Goal: Transaction & Acquisition: Purchase product/service

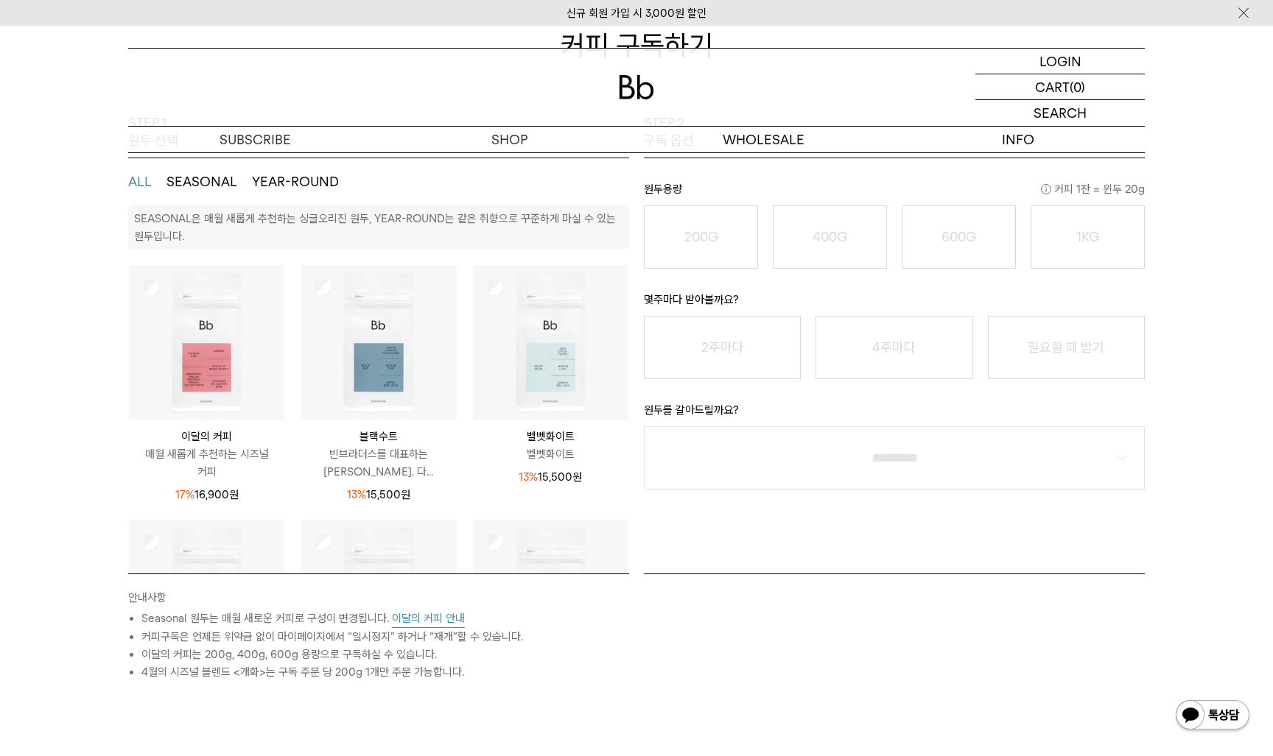
click at [373, 367] on img at bounding box center [377, 342] width 155 height 155
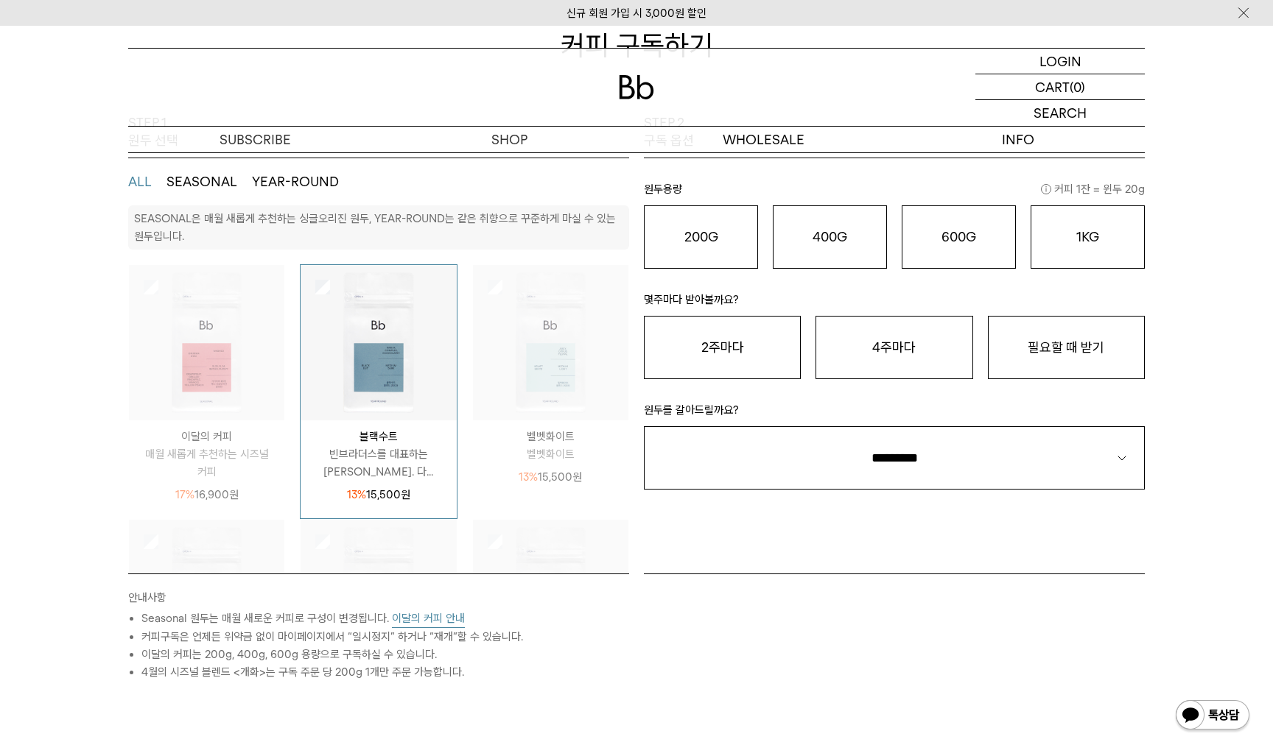
click at [377, 460] on p "빈브라더스를 대표하는 시그니처 블렌드. 다..." at bounding box center [377, 463] width 155 height 35
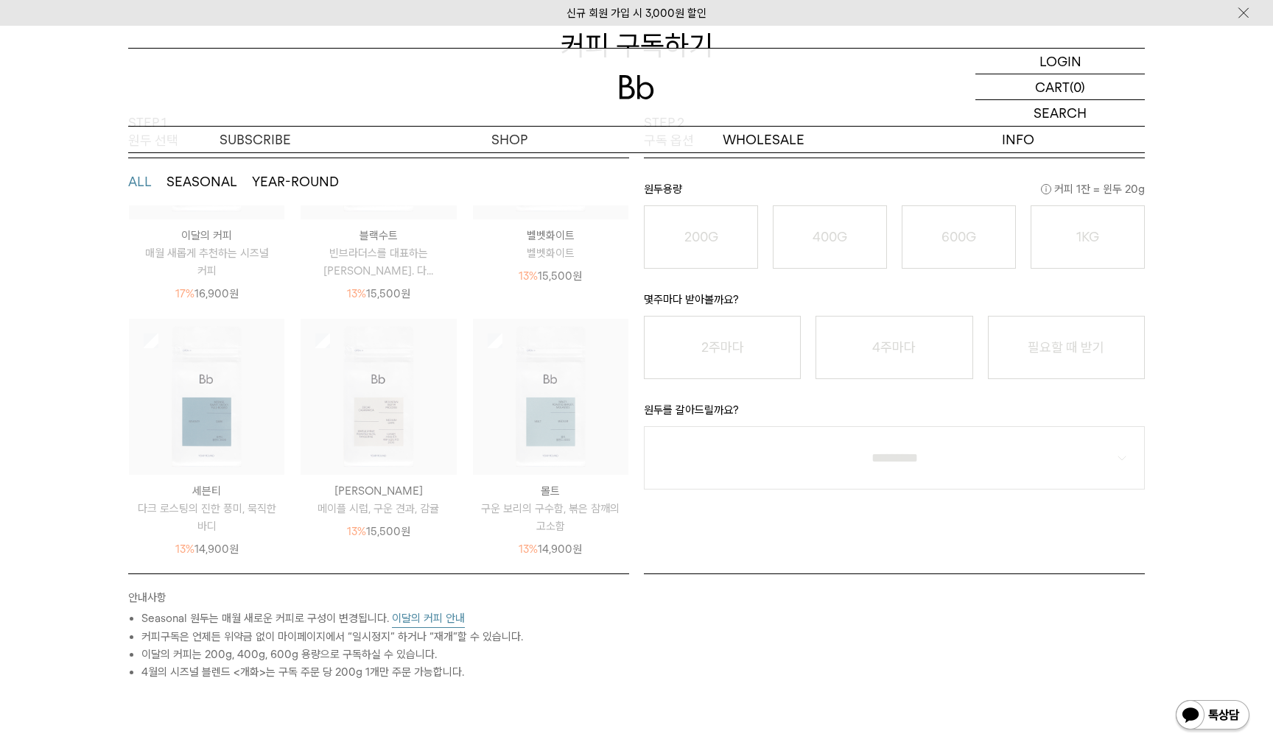
scroll to position [201, 0]
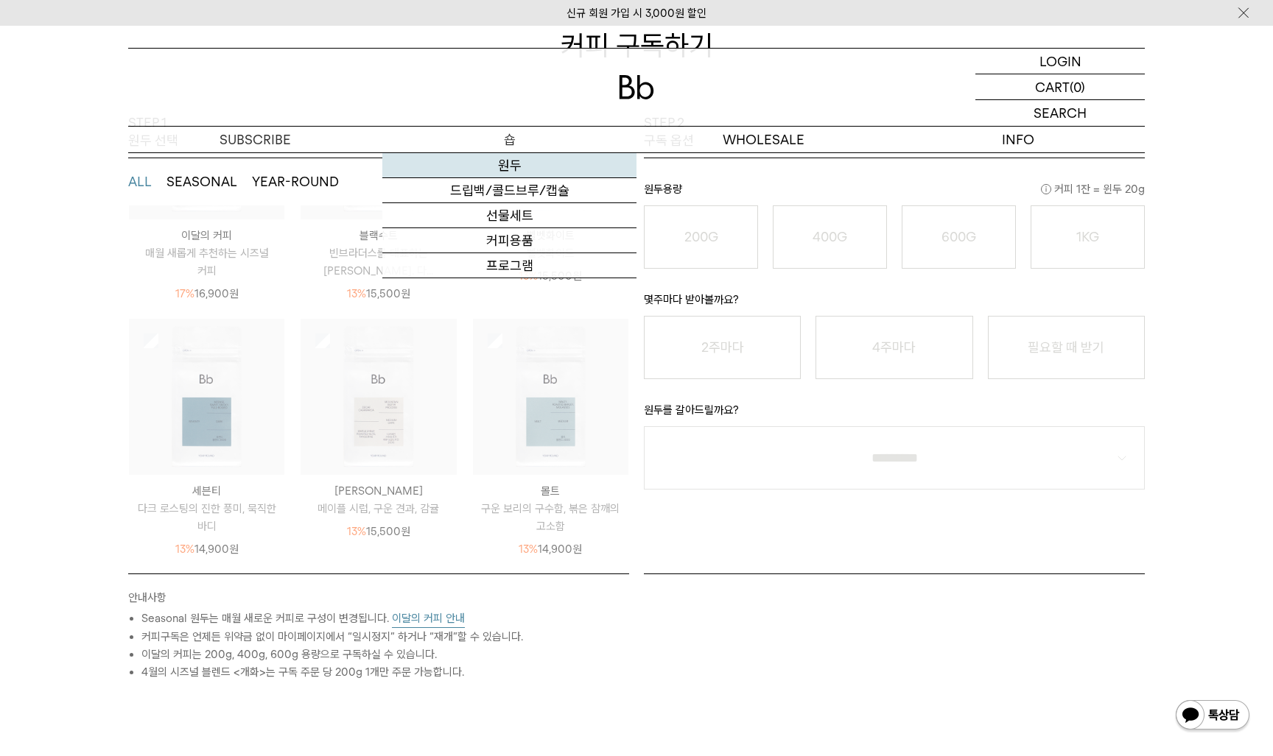
click at [512, 165] on link "원두" at bounding box center [509, 165] width 254 height 25
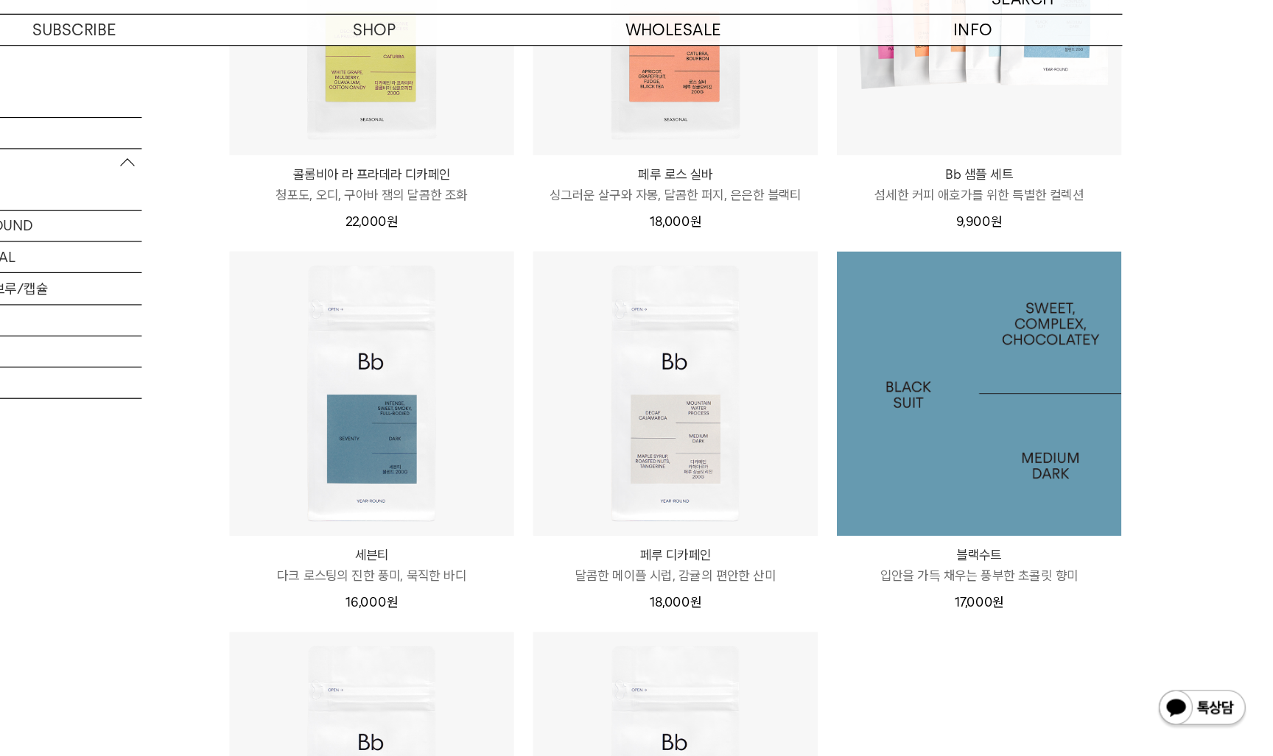
scroll to position [915, 0]
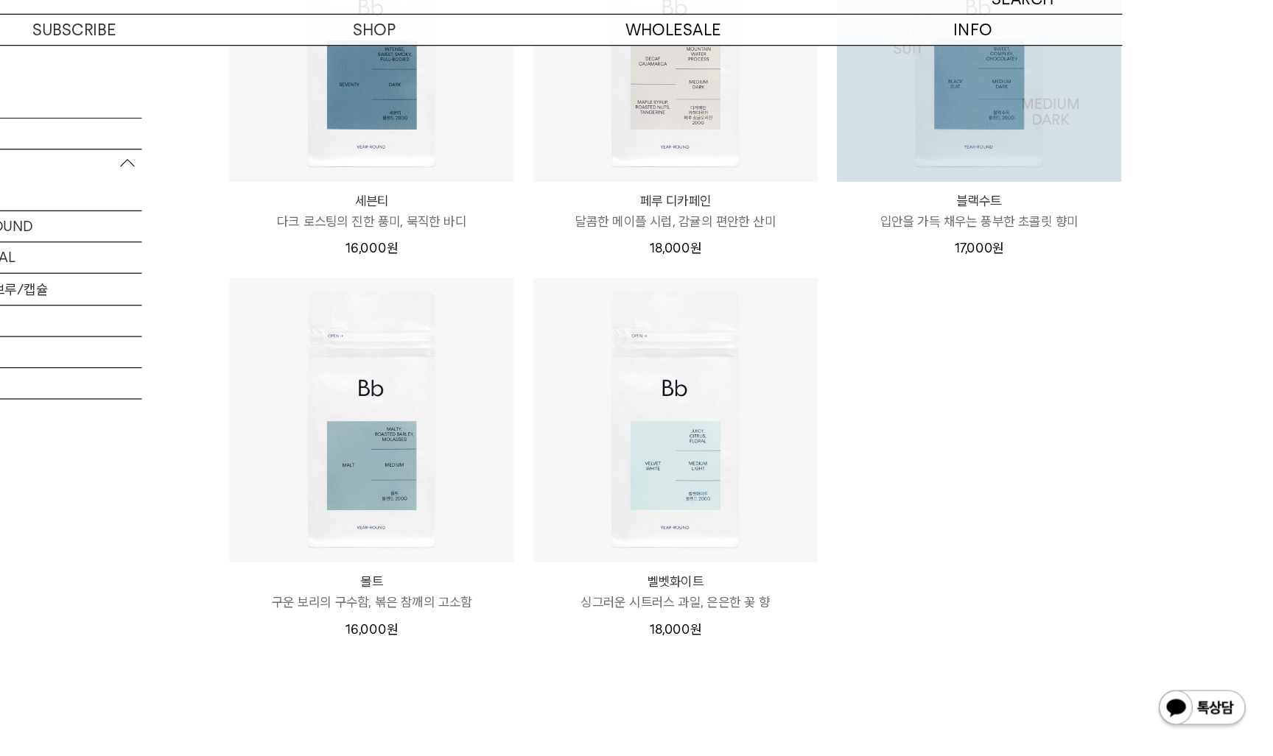
click at [902, 132] on img at bounding box center [1023, 148] width 242 height 242
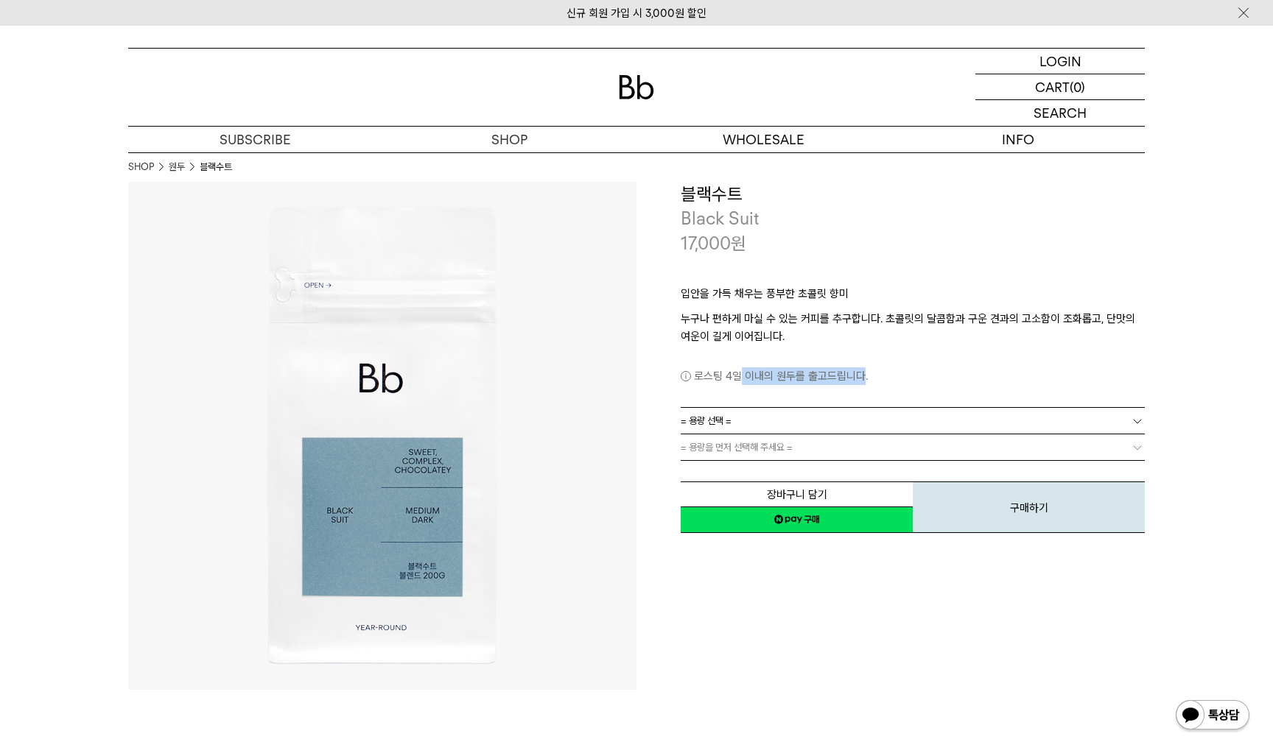
drag, startPoint x: 860, startPoint y: 373, endPoint x: 737, endPoint y: 373, distance: 123.7
click at [737, 373] on p "로스팅 4일 이내의 원두를 출고드립니다." at bounding box center [913, 377] width 464 height 18
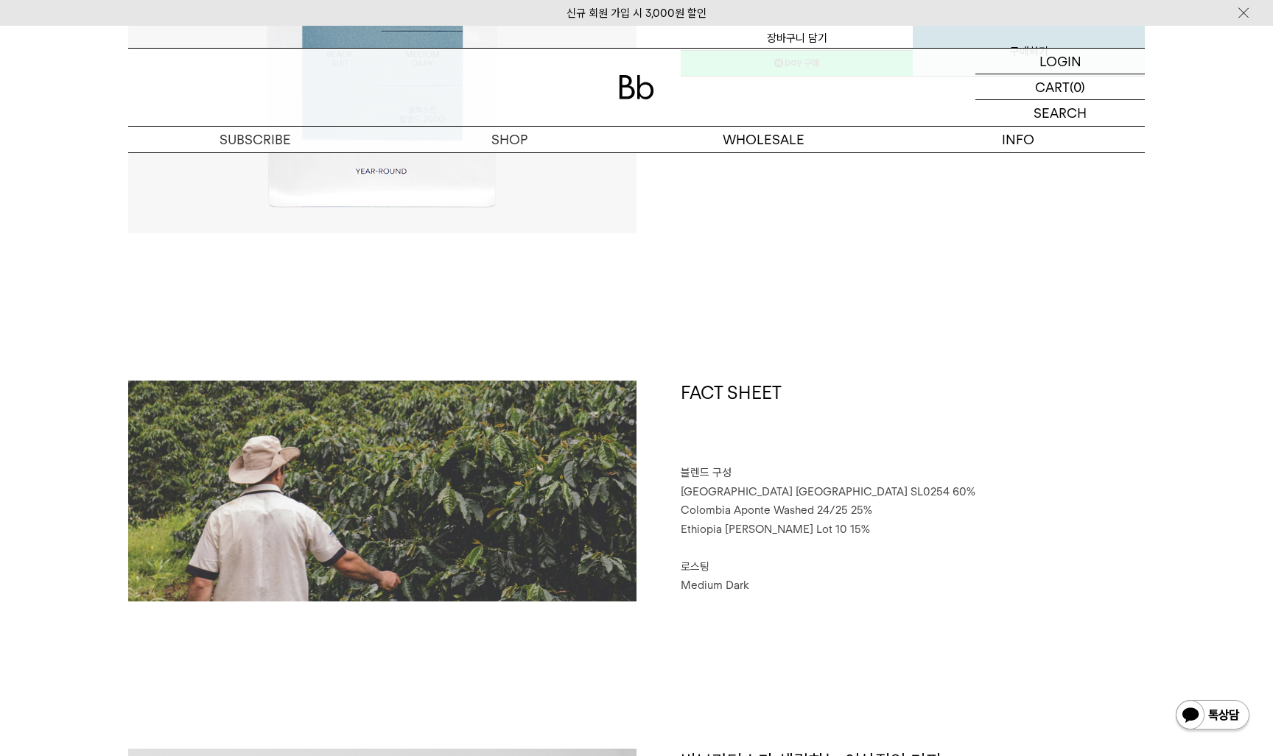
scroll to position [755, 0]
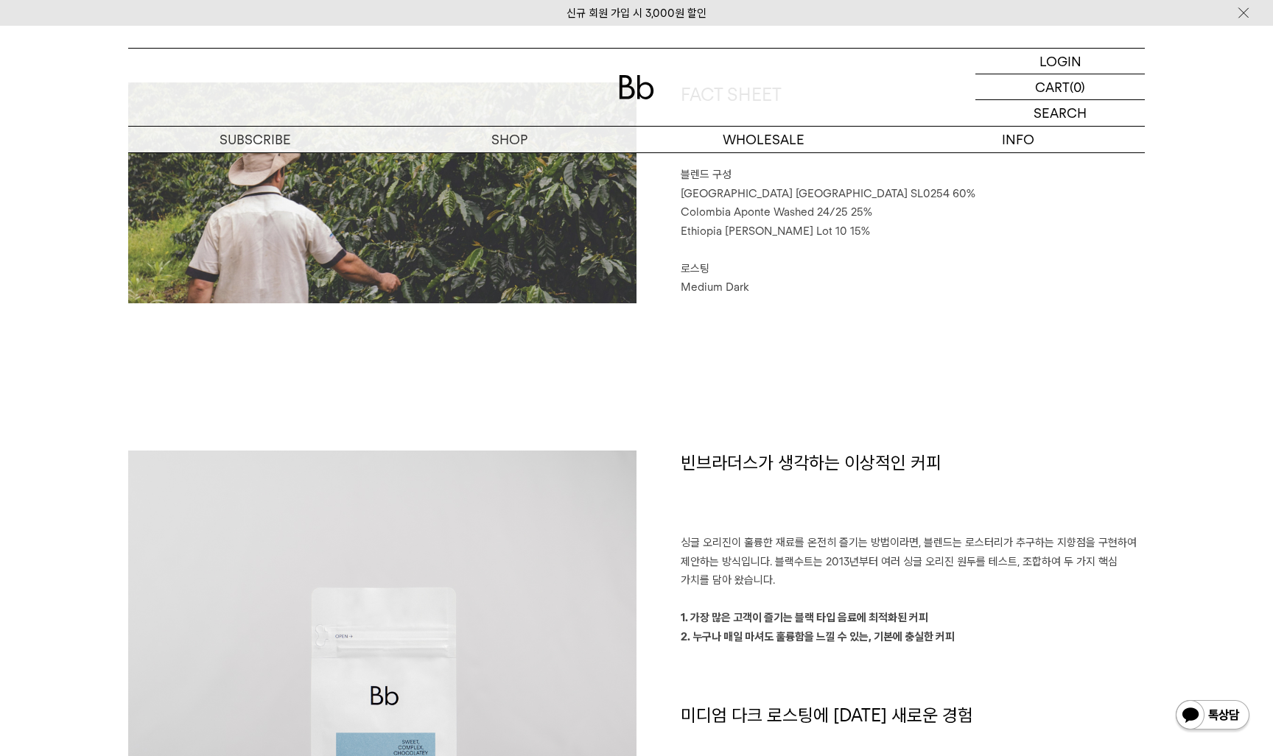
click at [737, 373] on div "FACT SHEET 블렌드 구성 [GEOGRAPHIC_DATA] [GEOGRAPHIC_DATA] SL0254 60% [GEOGRAPHIC_DA…" at bounding box center [636, 266] width 1016 height 368
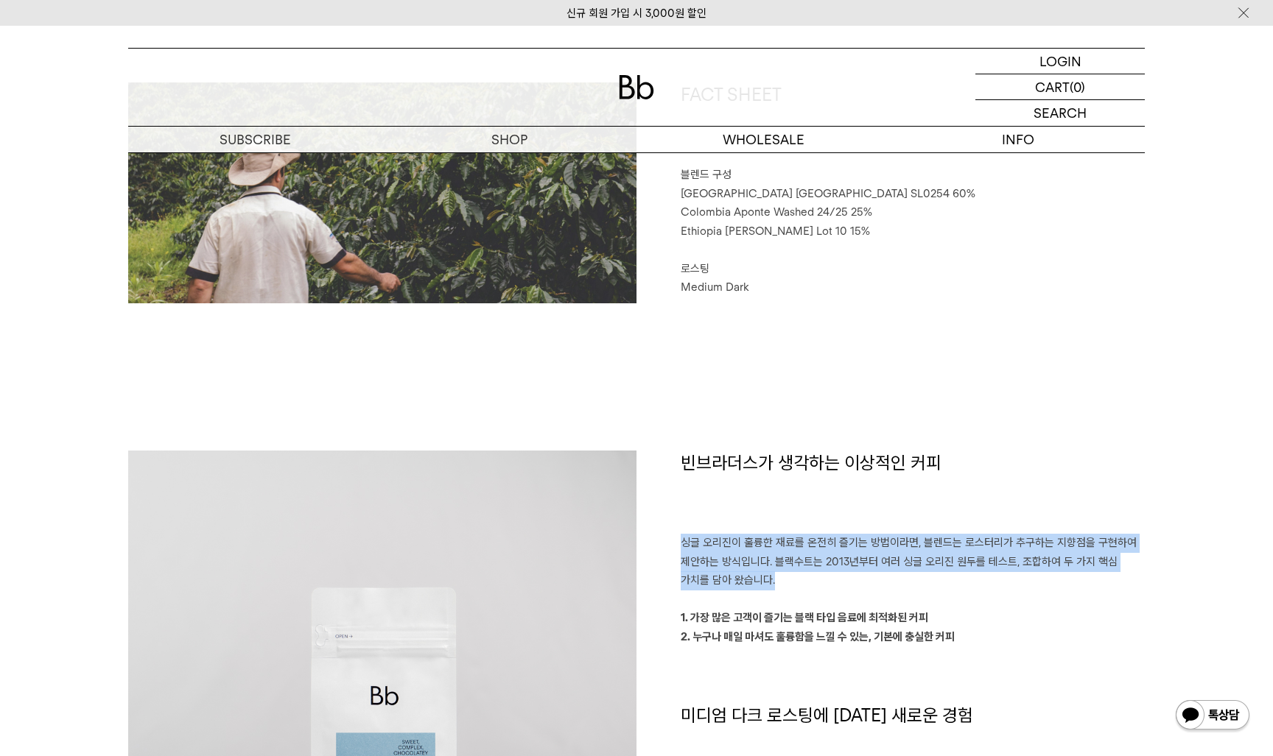
drag, startPoint x: 739, startPoint y: 511, endPoint x: 752, endPoint y: 583, distance: 72.7
click at [753, 583] on div "빈브라더스가 생각하는 이상적인 커피 싱글 오리진이 훌륭한 재료를 온전히 즐기는 방법이라면, 블렌드는 로스터리가 추구하는 지향점을 구현하여 제안…" at bounding box center [890, 722] width 508 height 543
click at [752, 583] on p "싱글 오리진이 훌륭한 재료를 온전히 즐기는 방법이라면, 블렌드는 로스터리가 추구하는 지향점을 구현하여 제안하는 방식입니다. 블랙수트는 2013…" at bounding box center [913, 562] width 464 height 57
drag, startPoint x: 728, startPoint y: 548, endPoint x: 814, endPoint y: 636, distance: 122.4
click at [814, 635] on div "빈브라더스가 생각하는 이상적인 커피 싱글 오리진이 훌륭한 재료를 온전히 즐기는 방법이라면, 블렌드는 로스터리가 추구하는 지향점을 구현하여 제안…" at bounding box center [890, 722] width 508 height 543
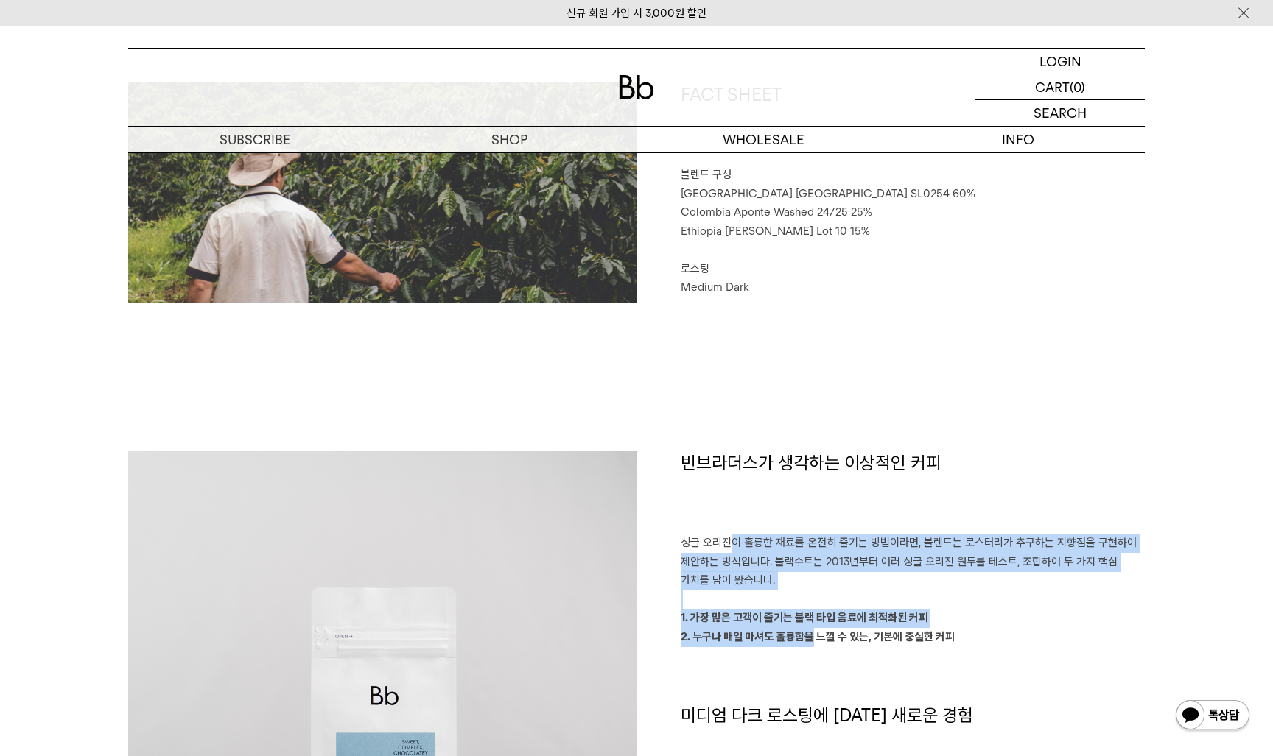
click at [814, 636] on strong "2. 누구나 매일 마셔도 훌륭함을 느낄 수 있는, 기본에 충실한 커피" at bounding box center [818, 636] width 274 height 13
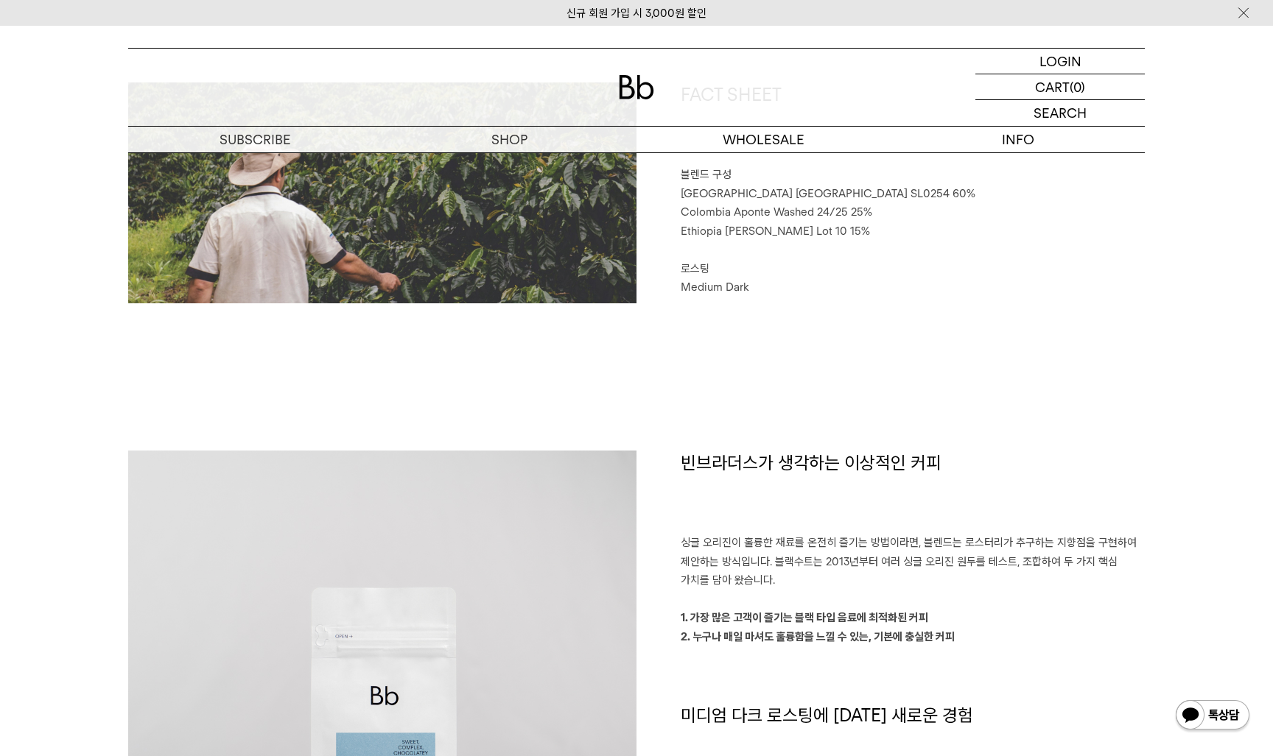
click at [814, 636] on strong "2. 누구나 매일 마셔도 훌륭함을 느낄 수 있는, 기본에 충실한 커피" at bounding box center [818, 636] width 274 height 13
click at [796, 524] on h1 "빈브라더스가 생각하는 이상적인 커피" at bounding box center [913, 493] width 464 height 84
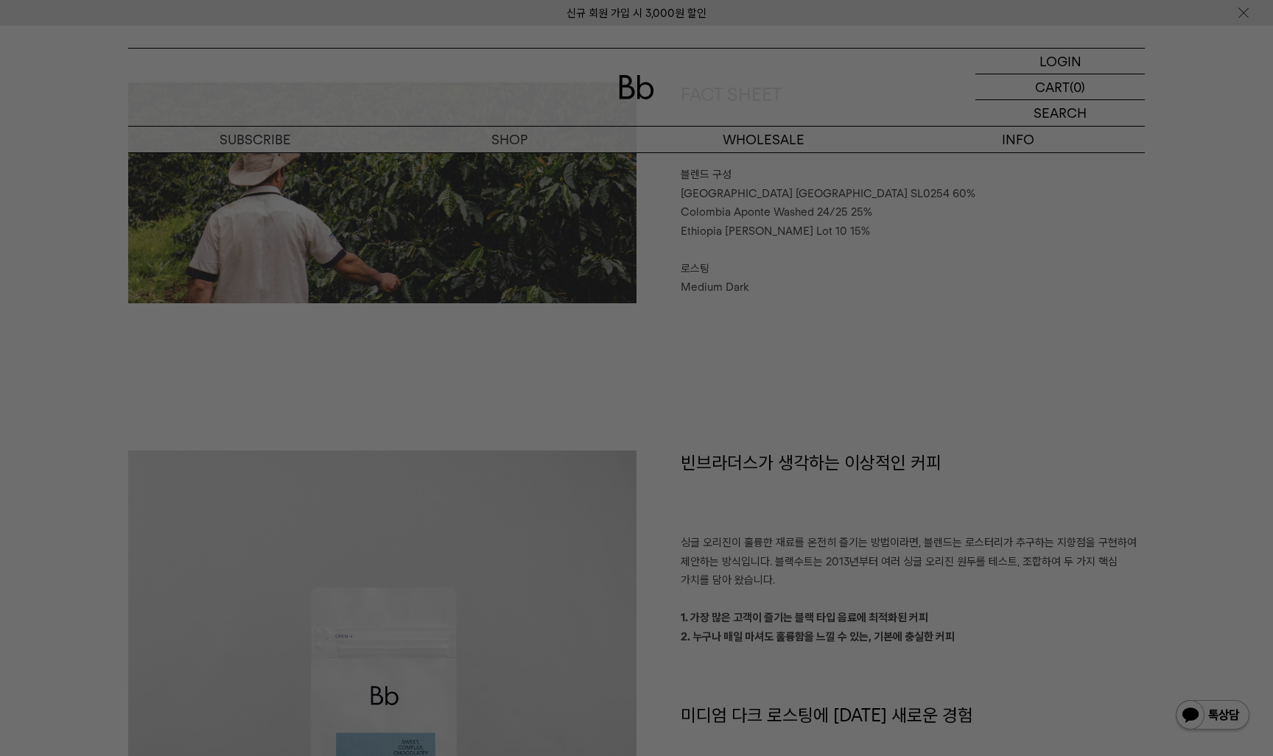
click at [801, 535] on div at bounding box center [636, 378] width 1273 height 756
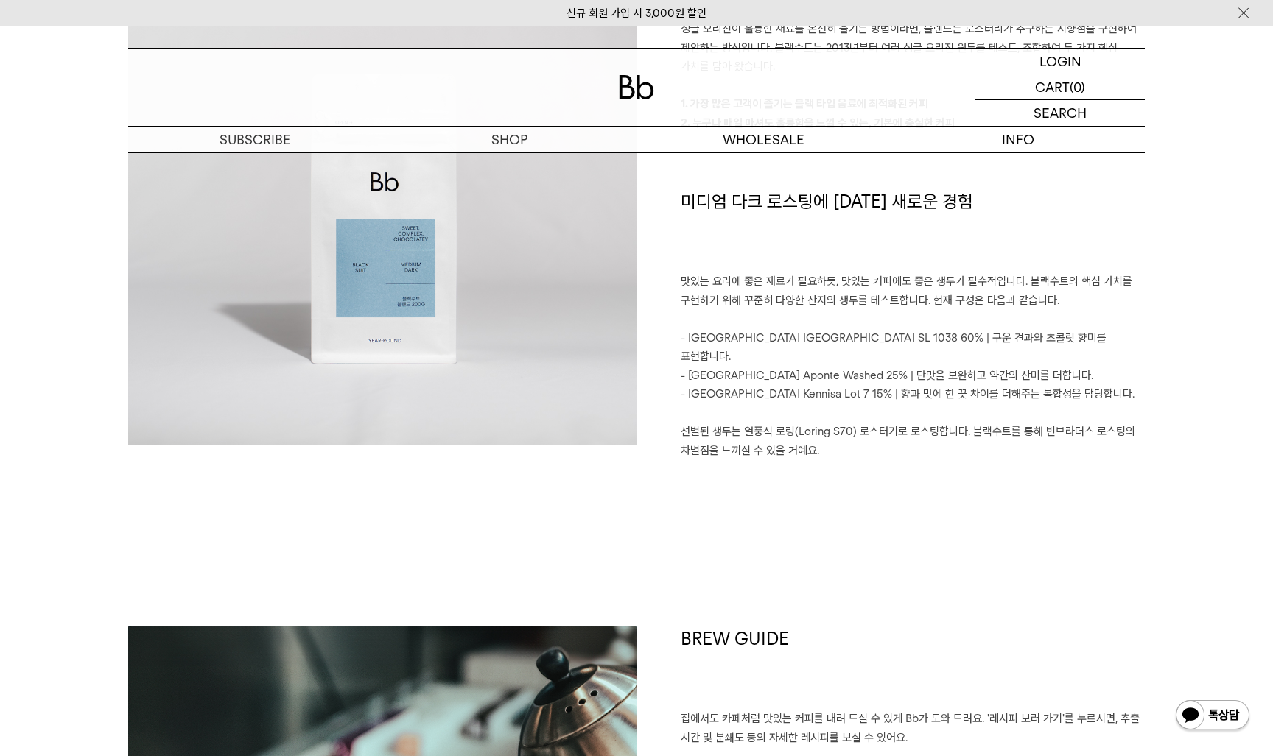
scroll to position [1269, 0]
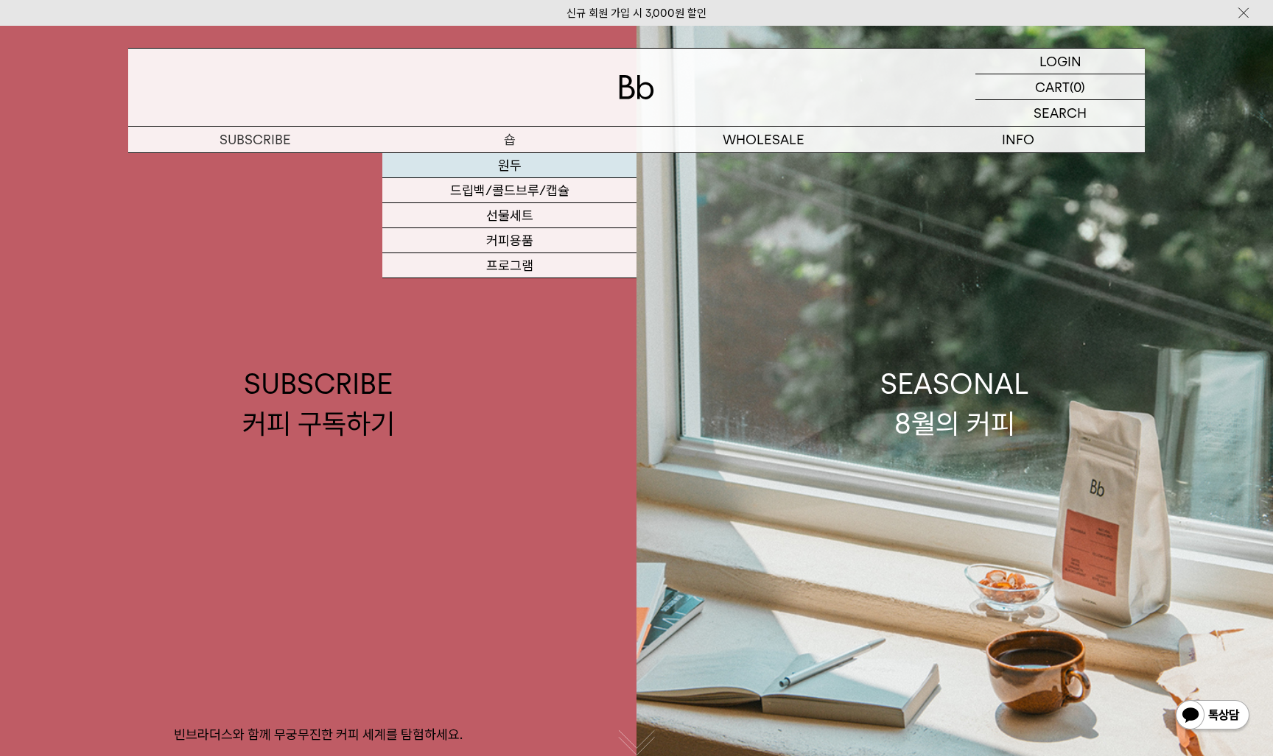
click at [549, 170] on link "원두" at bounding box center [509, 165] width 254 height 25
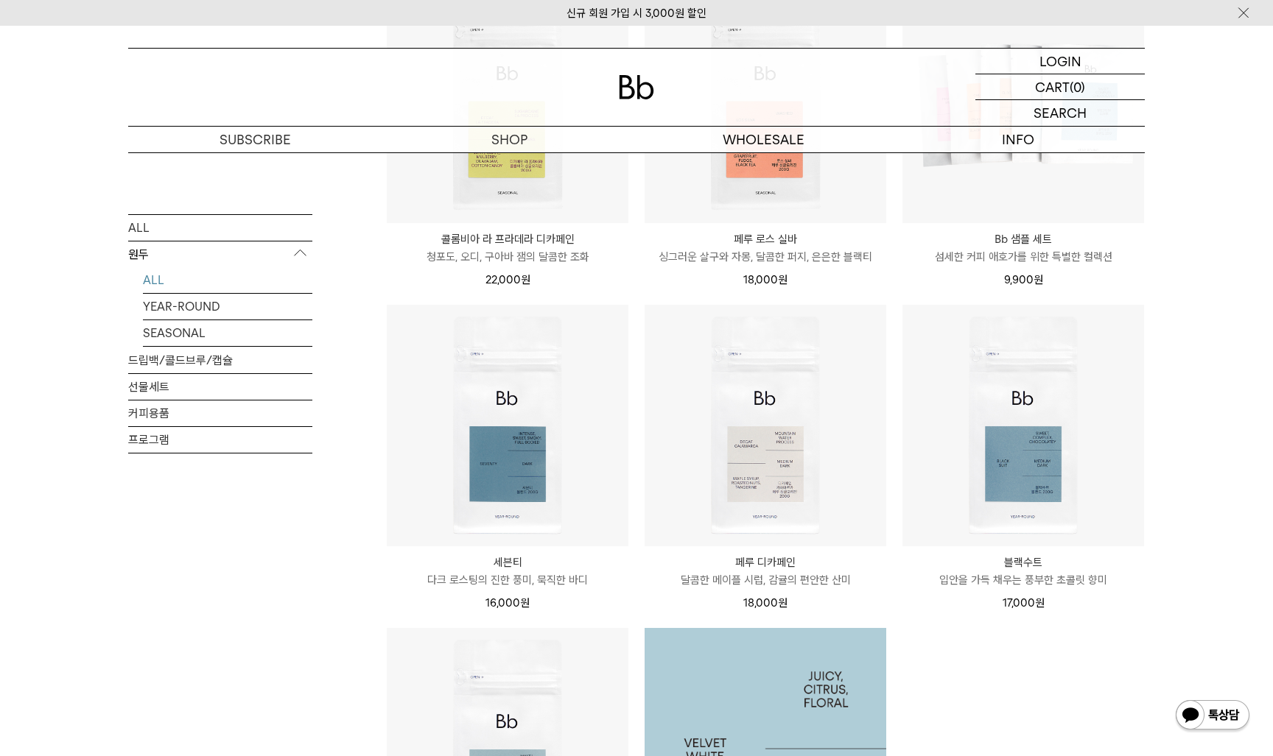
scroll to position [638, 0]
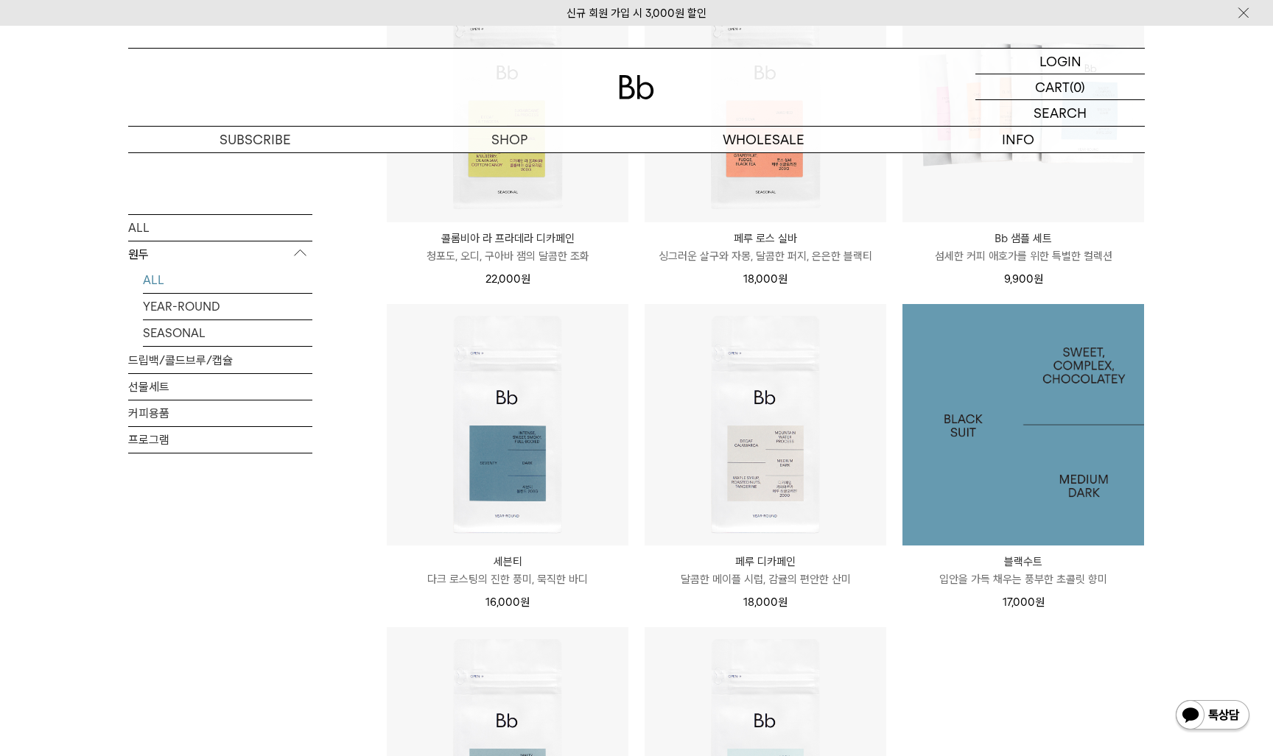
click at [913, 436] on img at bounding box center [1023, 425] width 242 height 242
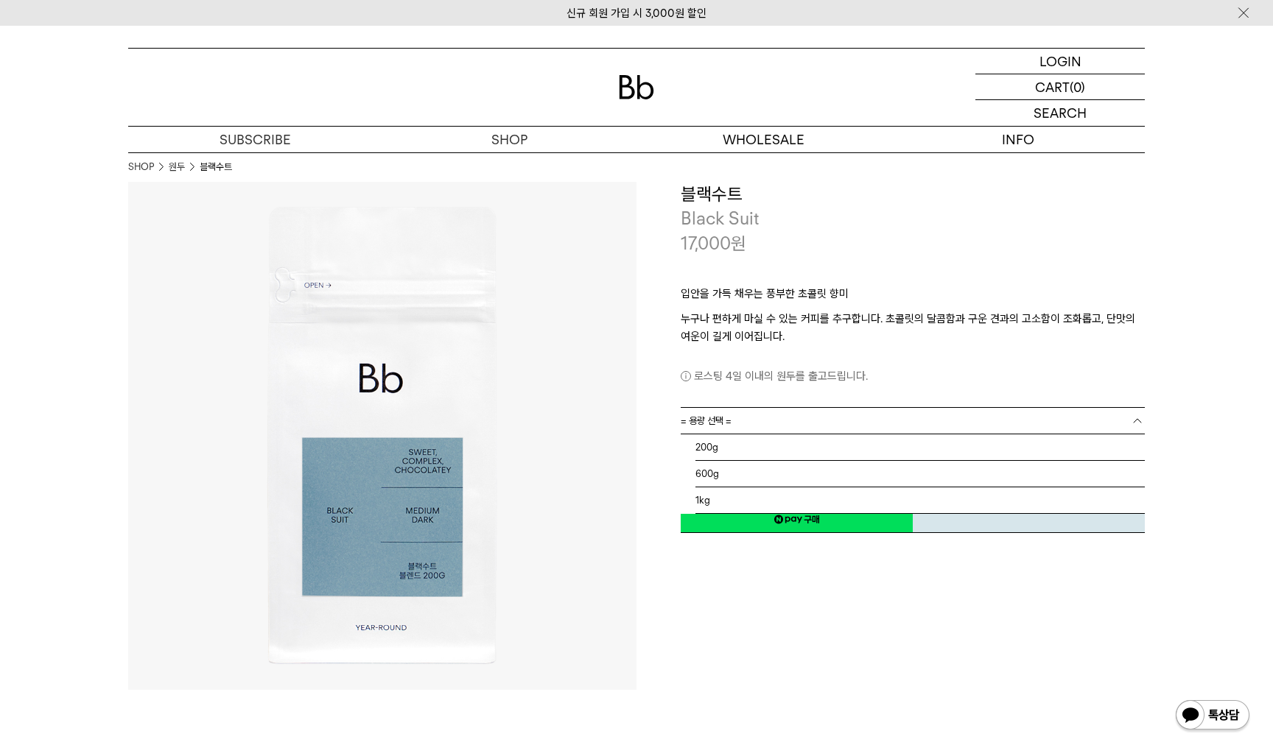
click at [881, 411] on link "= 용량 선택 =" at bounding box center [913, 421] width 464 height 26
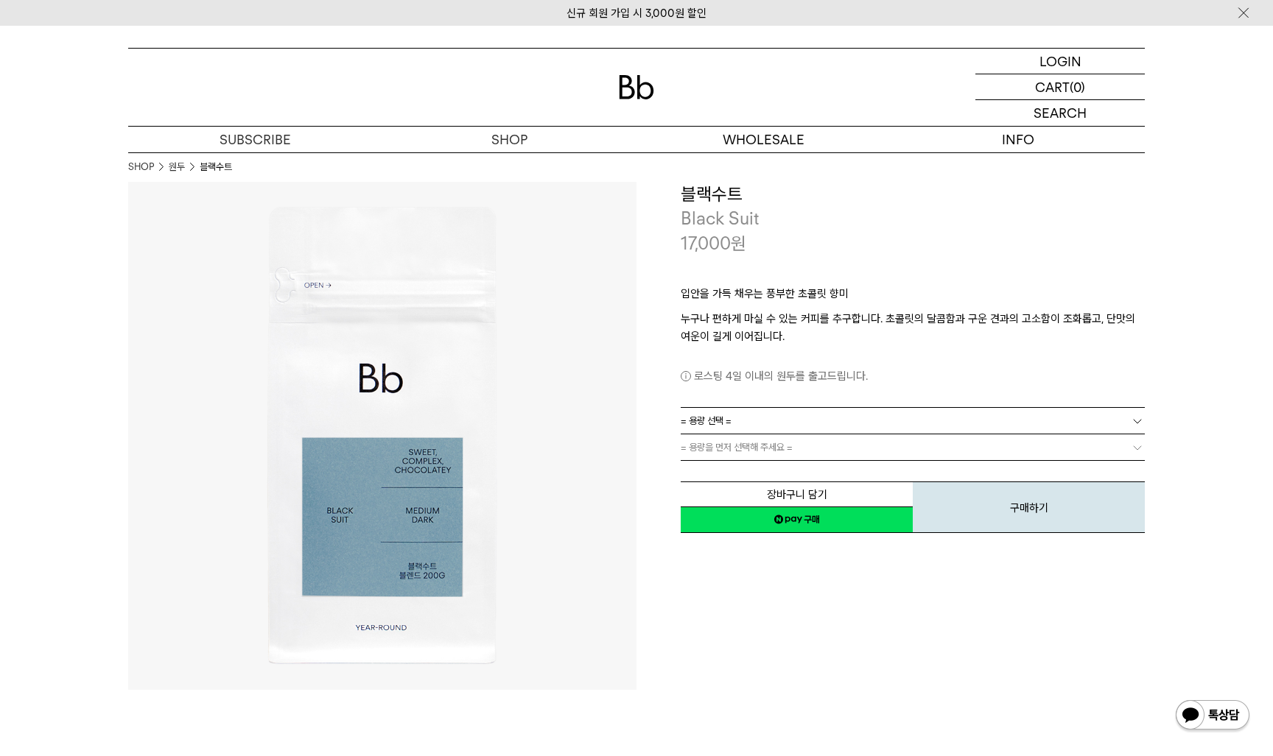
click at [880, 443] on link "= 용량을 먼저 선택해 주세요 =" at bounding box center [913, 448] width 464 height 26
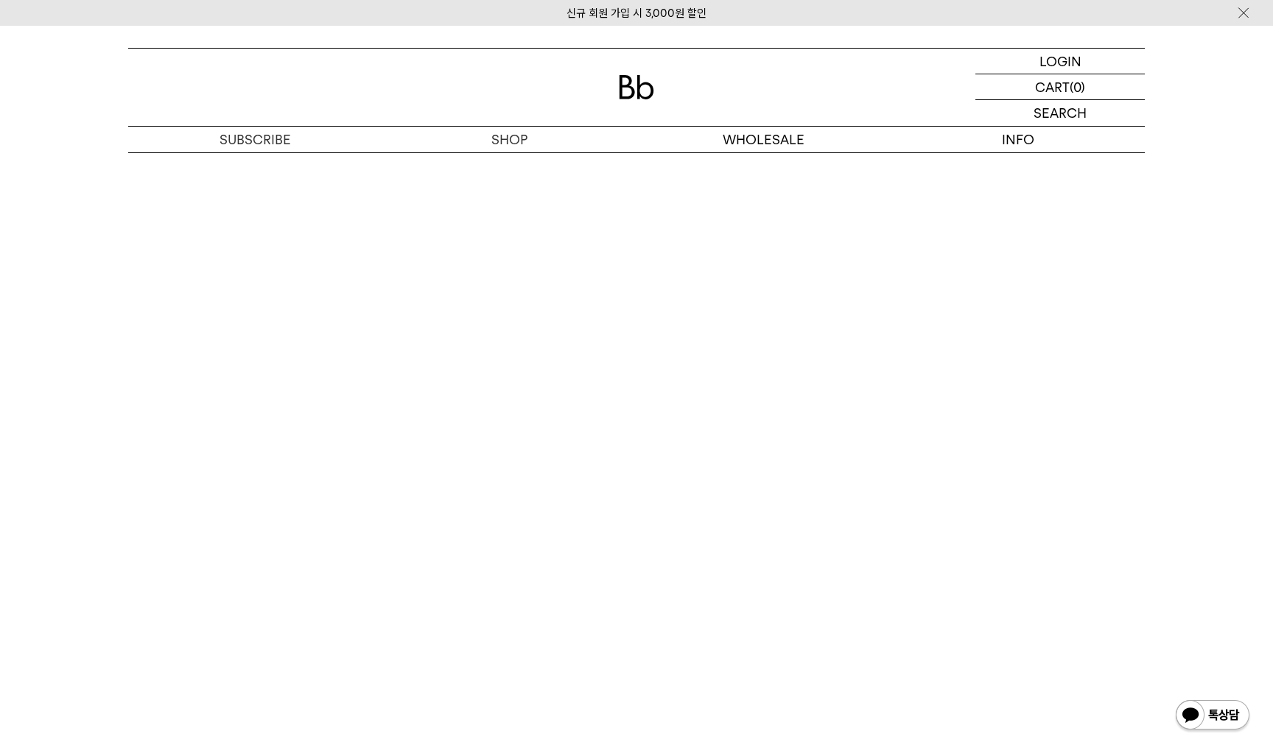
scroll to position [3496, 0]
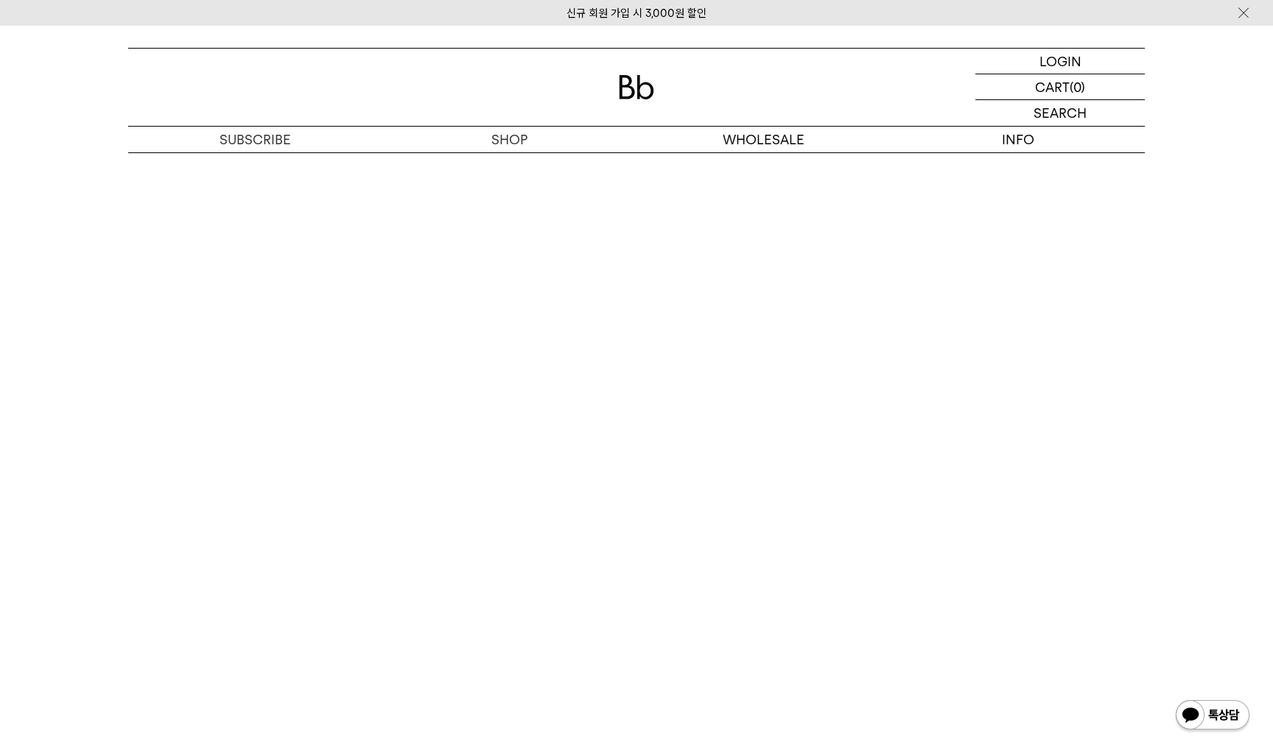
scroll to position [3568, 0]
